Goal: Browse casually

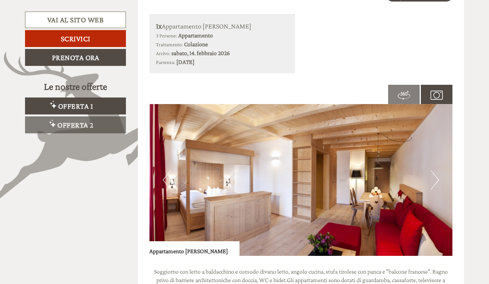
click at [434, 180] on button "Next" at bounding box center [435, 179] width 8 height 19
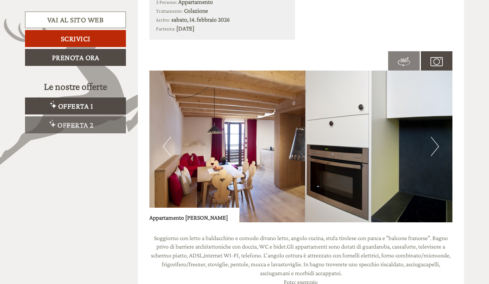
scroll to position [463, 0]
click at [436, 144] on button "Next" at bounding box center [435, 146] width 8 height 19
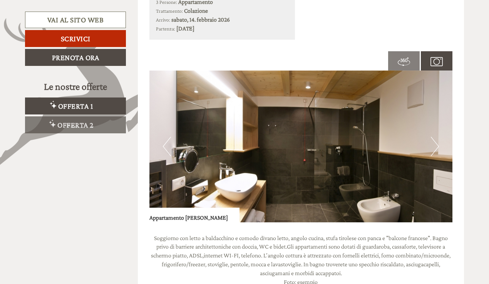
click at [436, 144] on button "Next" at bounding box center [435, 146] width 8 height 19
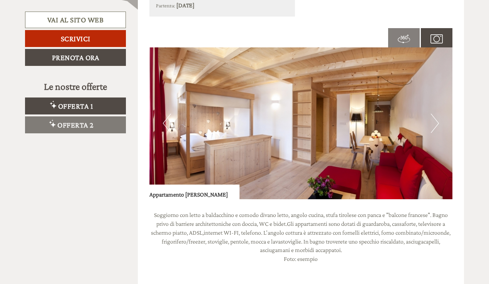
scroll to position [1041, 0]
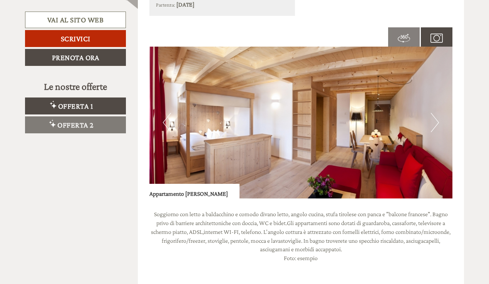
click at [437, 113] on button "Next" at bounding box center [435, 122] width 8 height 19
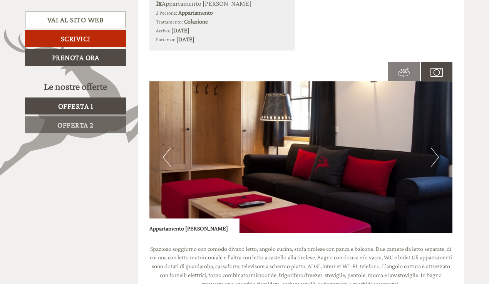
scroll to position [445, 0]
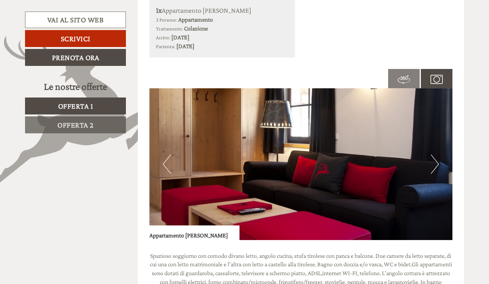
click at [436, 161] on button "Next" at bounding box center [435, 163] width 8 height 19
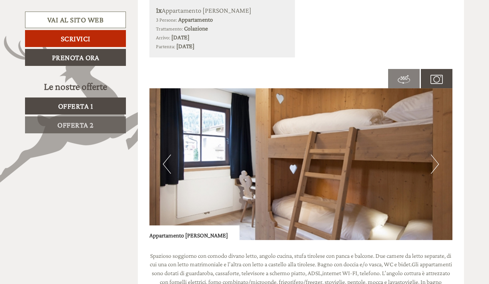
scroll to position [0, 0]
click at [436, 161] on button "Next" at bounding box center [435, 163] width 8 height 19
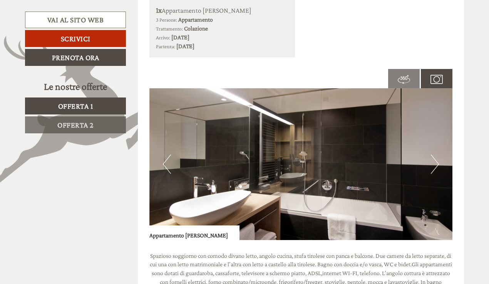
click at [436, 161] on button "Next" at bounding box center [435, 163] width 8 height 19
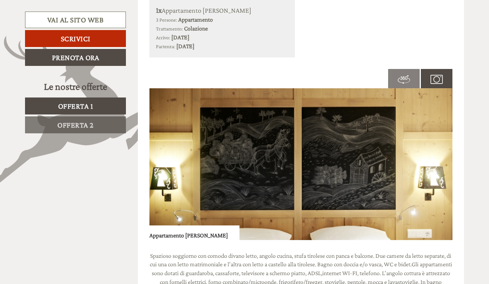
click at [436, 161] on button "Next" at bounding box center [435, 163] width 8 height 19
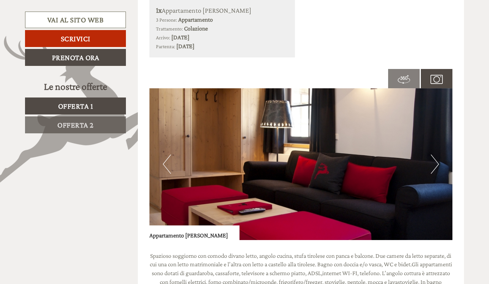
click at [436, 161] on button "Next" at bounding box center [435, 163] width 8 height 19
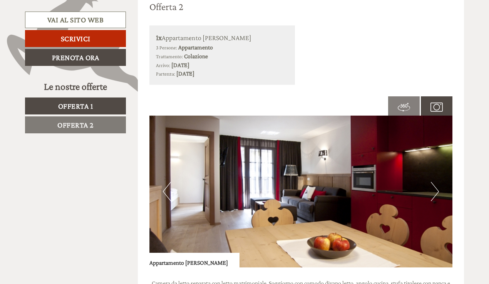
scroll to position [959, 0]
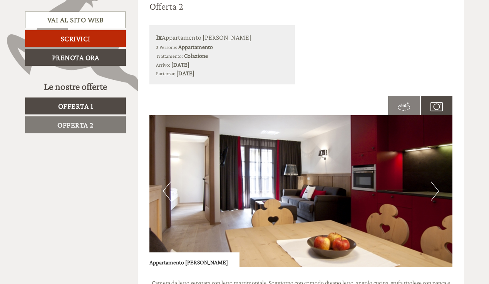
click at [436, 181] on button "Next" at bounding box center [435, 190] width 8 height 19
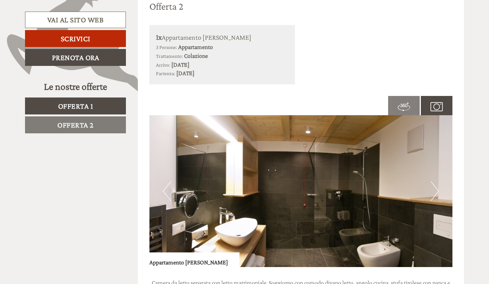
click at [436, 181] on button "Next" at bounding box center [435, 190] width 8 height 19
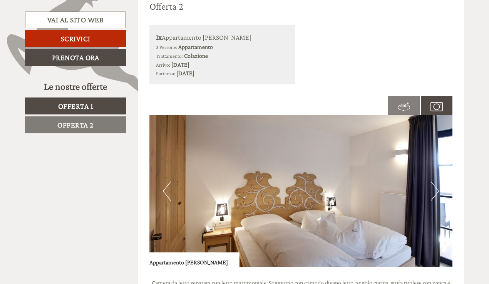
click at [436, 181] on button "Next" at bounding box center [435, 190] width 8 height 19
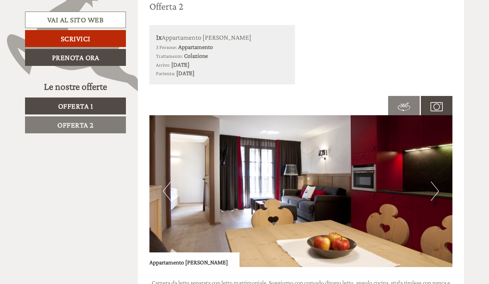
click at [436, 181] on button "Next" at bounding box center [435, 190] width 8 height 19
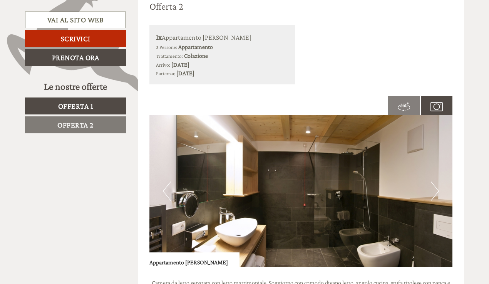
click at [436, 181] on button "Next" at bounding box center [435, 190] width 8 height 19
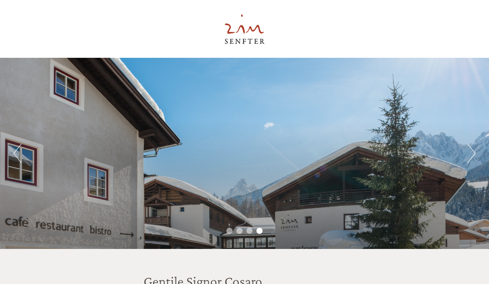
scroll to position [0, 0]
